Goal: Information Seeking & Learning: Learn about a topic

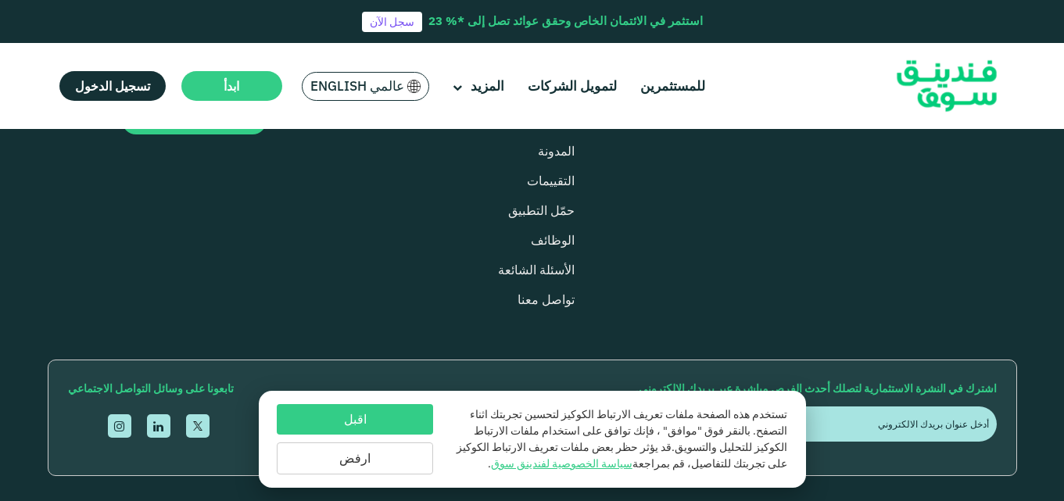
scroll to position [939, 0]
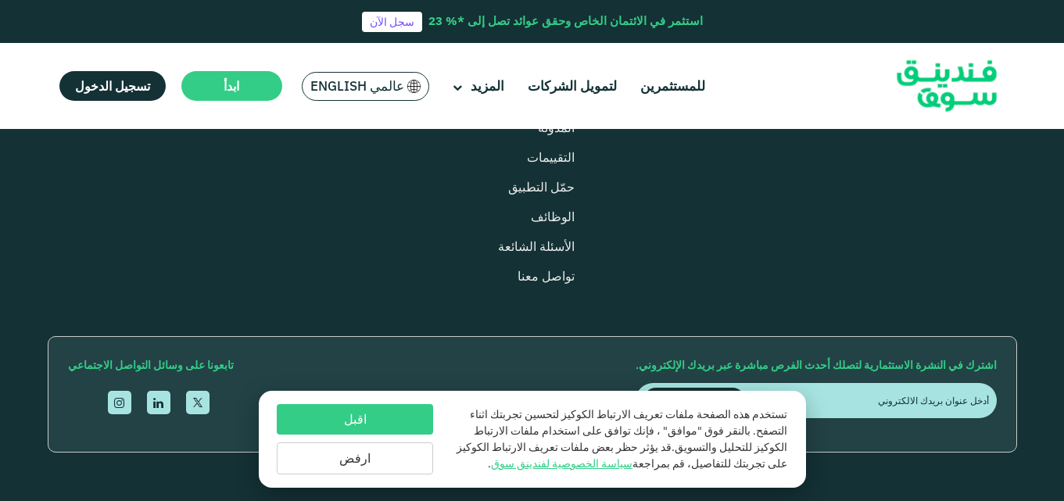
click at [407, 410] on button "اقبل" at bounding box center [355, 419] width 156 height 30
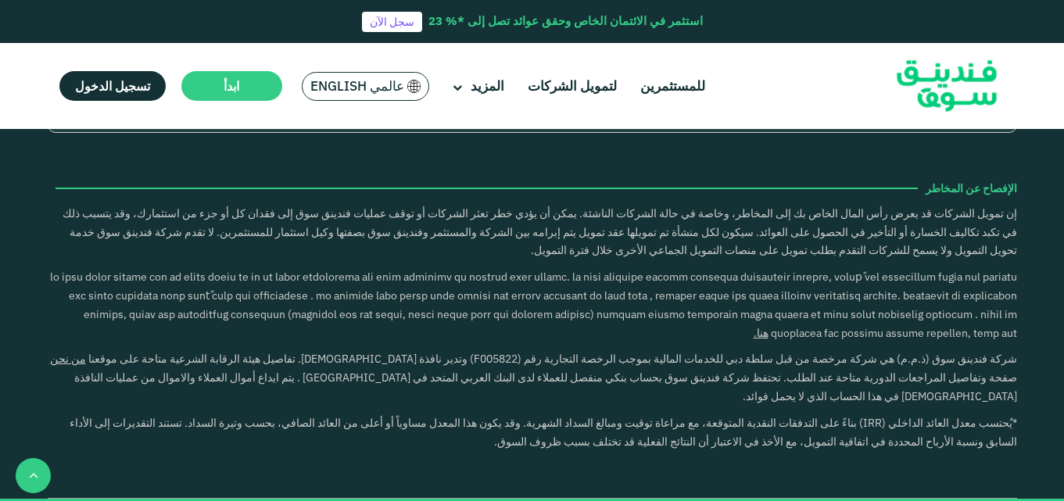
scroll to position [1330, 0]
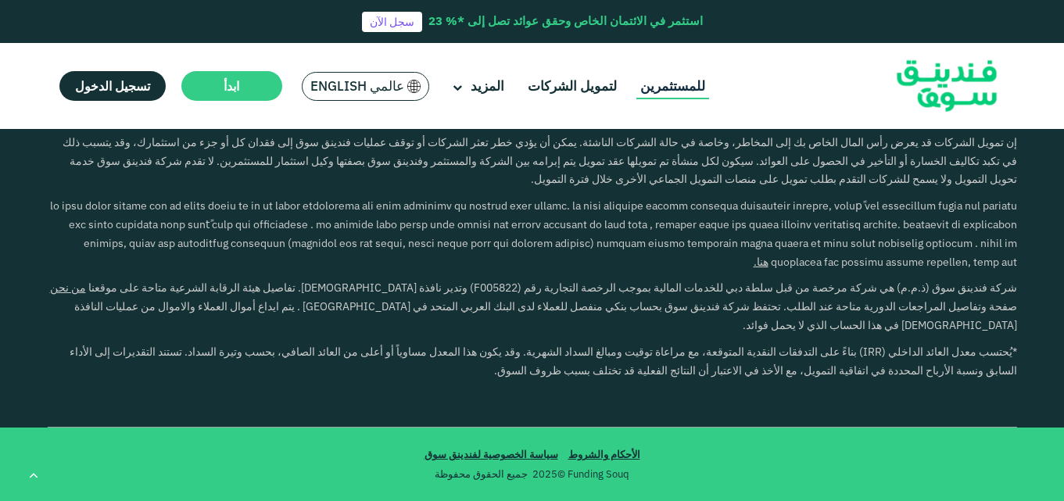
click at [687, 77] on link "للمستثمرين" at bounding box center [672, 86] width 73 height 26
